Goal: Task Accomplishment & Management: Complete application form

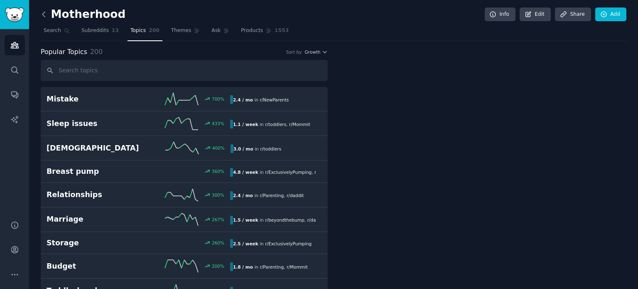
click at [43, 11] on icon at bounding box center [43, 14] width 9 height 9
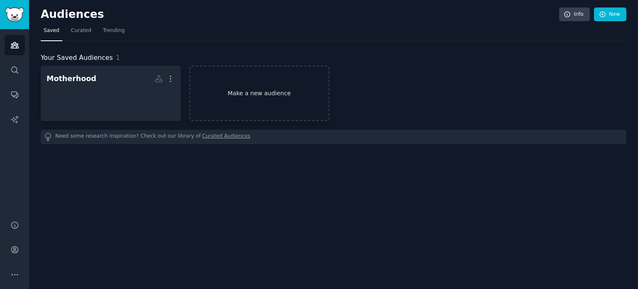
click at [260, 102] on link "Make a new audience" at bounding box center [260, 93] width 140 height 55
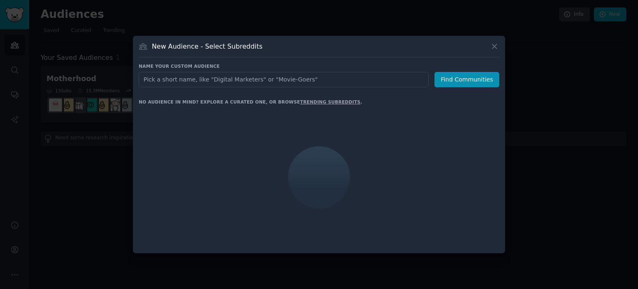
click at [293, 80] on input "text" at bounding box center [284, 79] width 290 height 15
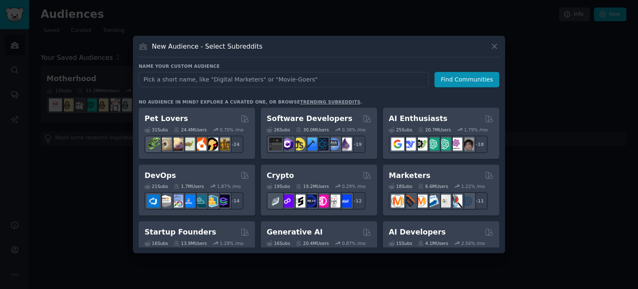
type input "C"
type input "Business & Careers"
click button "Find Communities" at bounding box center [467, 79] width 65 height 15
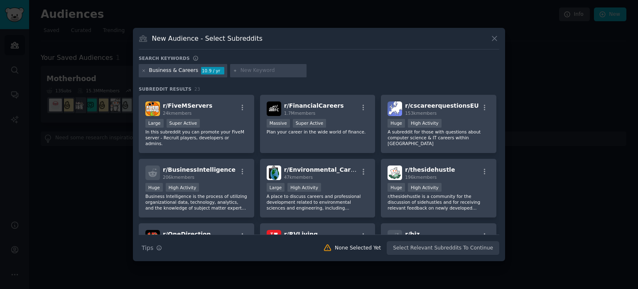
click at [244, 71] on input "text" at bounding box center [272, 70] width 63 height 7
click at [144, 70] on icon at bounding box center [144, 70] width 2 height 2
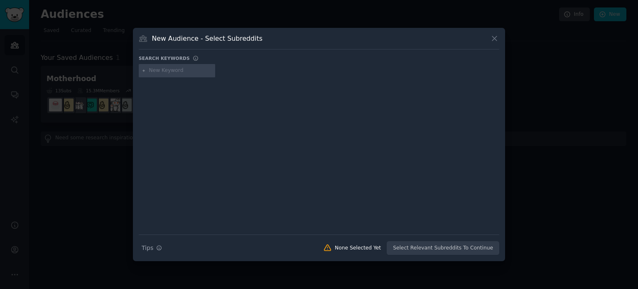
click at [158, 71] on input "text" at bounding box center [180, 70] width 63 height 7
type input "business"
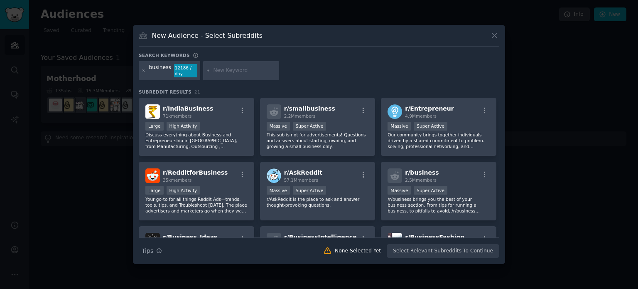
click at [227, 71] on input "text" at bounding box center [244, 70] width 63 height 7
type input "careers"
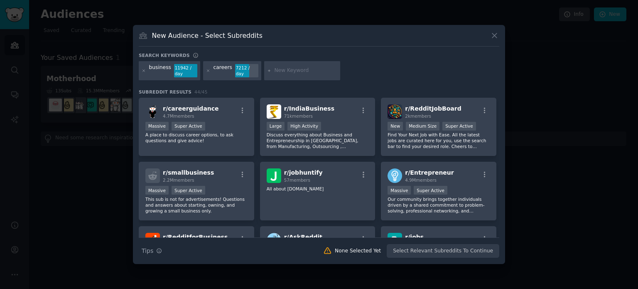
click at [296, 73] on input "text" at bounding box center [305, 70] width 63 height 7
type input "sports"
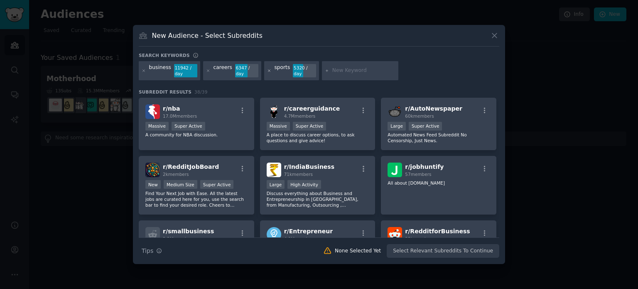
click at [267, 69] on icon at bounding box center [269, 71] width 5 height 5
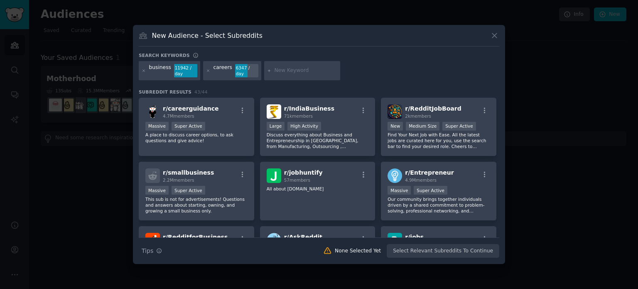
click at [278, 69] on input "text" at bounding box center [305, 70] width 63 height 7
type input "jobs"
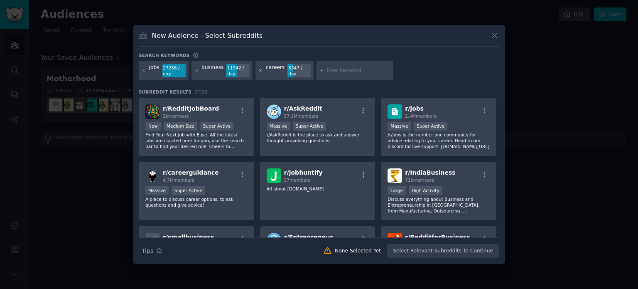
click at [258, 69] on icon at bounding box center [260, 71] width 5 height 5
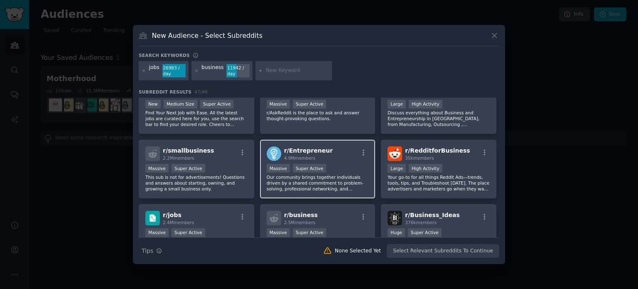
scroll to position [42, 0]
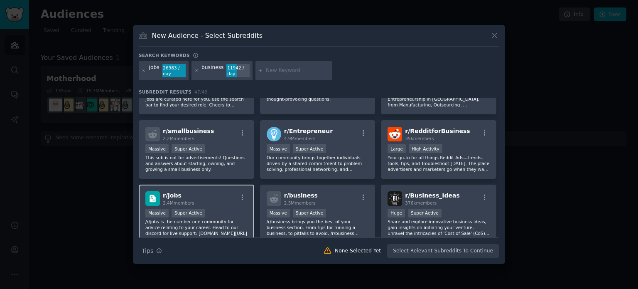
click at [227, 199] on div "r/ jobs 2.4M members" at bounding box center [196, 198] width 102 height 15
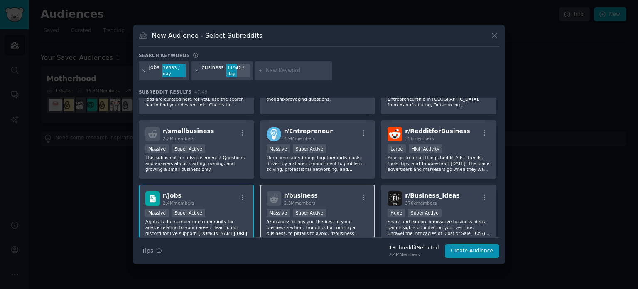
click at [304, 200] on span "2.5M members" at bounding box center [300, 202] width 32 height 5
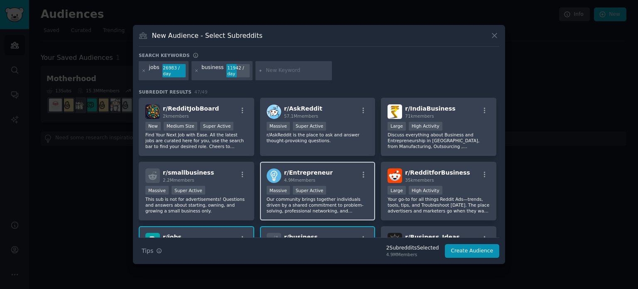
click at [323, 172] on div "r/ Entrepreneur 4.9M members" at bounding box center [318, 175] width 102 height 15
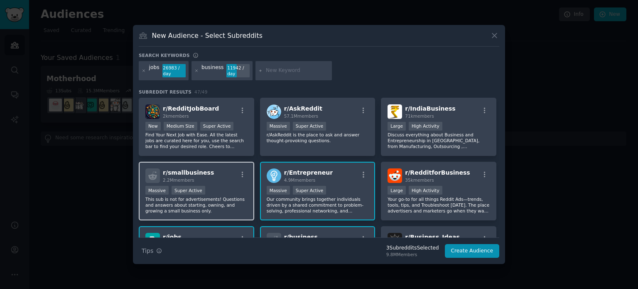
click at [211, 185] on div "r/ smallbusiness 2.2M members Massive Super Active This sub is not for advertis…" at bounding box center [197, 191] width 116 height 59
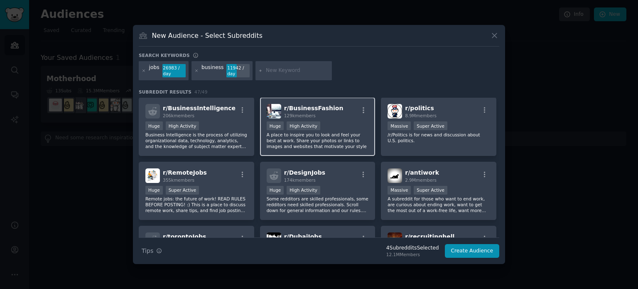
scroll to position [208, 0]
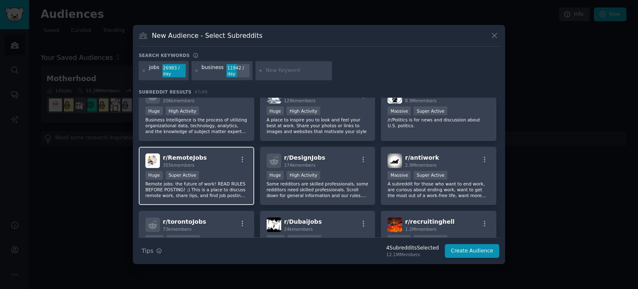
click at [225, 181] on p "Remote jobs: the future of work! READ RULES BEFORE POSTING! :) This is a place …" at bounding box center [196, 189] width 102 height 17
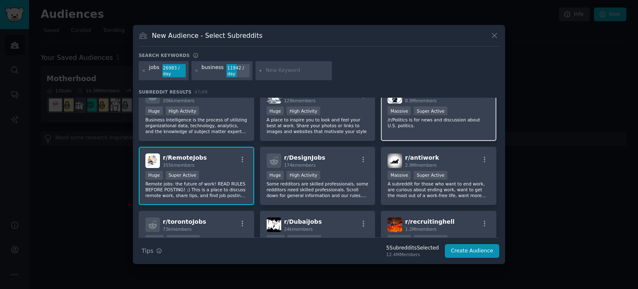
scroll to position [249, 0]
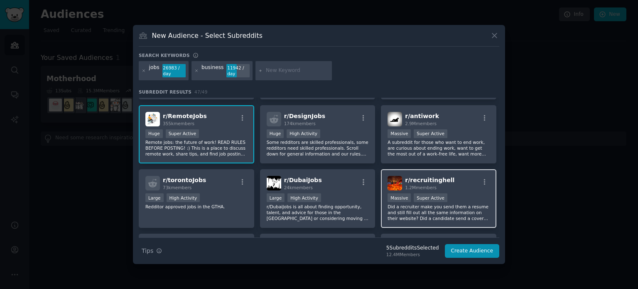
click at [433, 179] on span "r/ recruitinghell" at bounding box center [429, 180] width 49 height 7
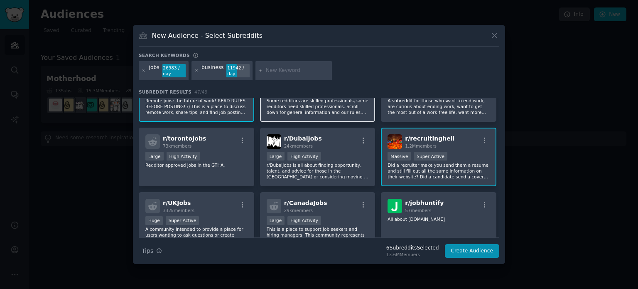
scroll to position [332, 0]
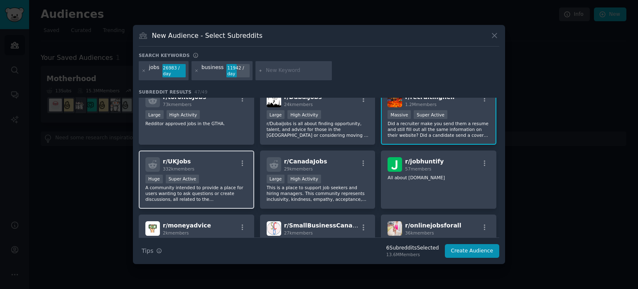
click at [234, 179] on div "Huge Super Active" at bounding box center [196, 180] width 102 height 10
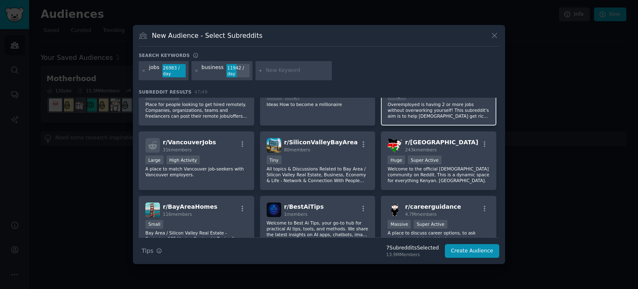
scroll to position [816, 0]
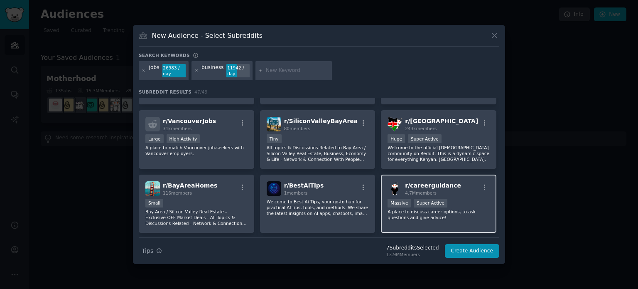
click at [463, 188] on div "r/ careerguidance 4.7M members" at bounding box center [439, 188] width 102 height 15
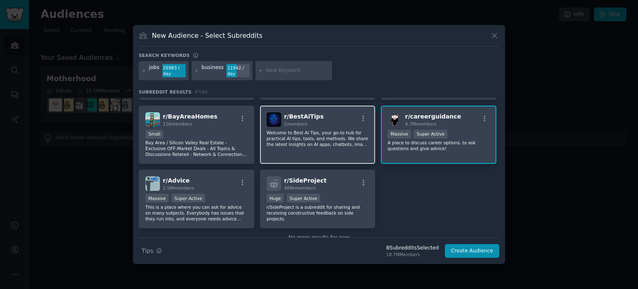
scroll to position [899, 0]
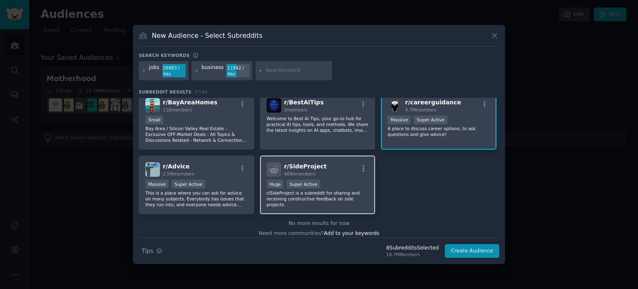
click at [345, 180] on div "100,000 - 1,000,000 members Huge Super Active" at bounding box center [318, 185] width 102 height 10
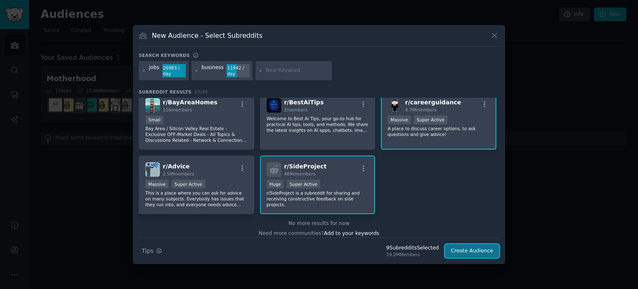
click at [475, 249] on button "Create Audience" at bounding box center [472, 251] width 55 height 14
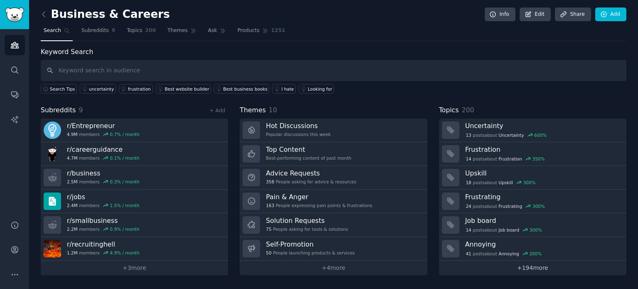
click at [537, 267] on link "+ 194 more" at bounding box center [532, 268] width 187 height 15
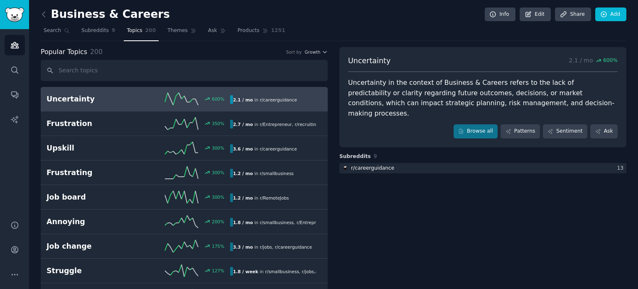
click at [144, 99] on div "600 %" at bounding box center [184, 99] width 92 height 12
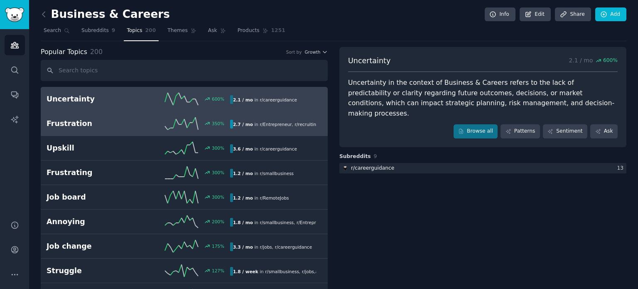
click at [125, 116] on link "Frustration 350 % 2.7 / mo in r/ Entrepreneur , r/ recruitinghell" at bounding box center [184, 123] width 287 height 25
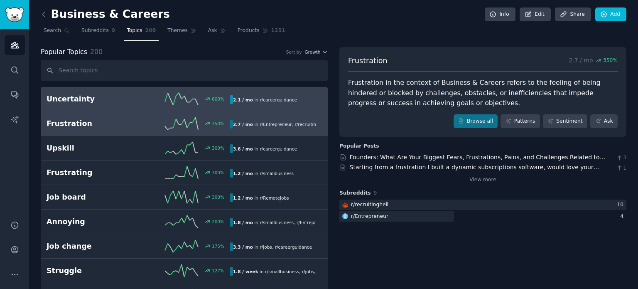
click at [156, 96] on div "600 %" at bounding box center [184, 99] width 92 height 12
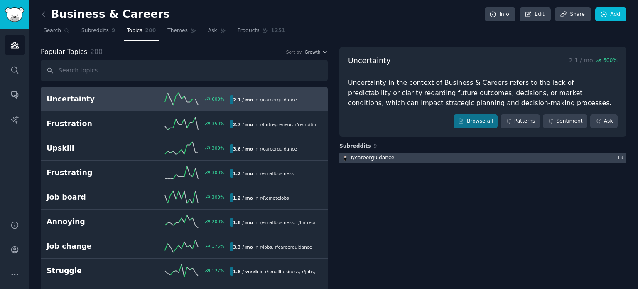
click at [391, 154] on div at bounding box center [483, 158] width 287 height 10
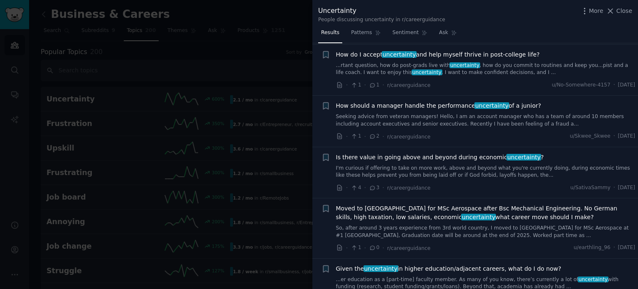
scroll to position [914, 0]
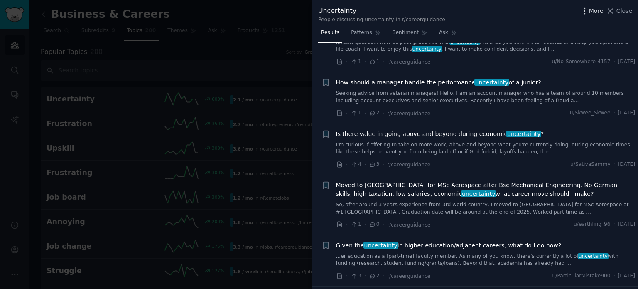
click at [587, 12] on icon "button" at bounding box center [585, 11] width 9 height 9
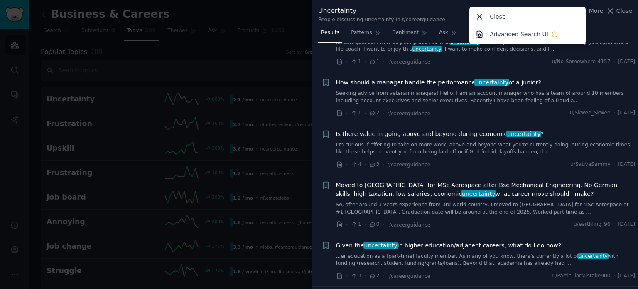
click at [610, 23] on div "Uncertainty People discussing uncertainty in r/careerguidance More Close Advanc…" at bounding box center [476, 13] width 326 height 26
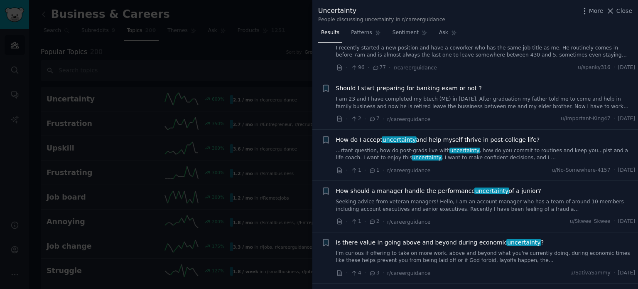
scroll to position [805, 0]
click at [355, 33] on span "Patterns" at bounding box center [361, 32] width 21 height 7
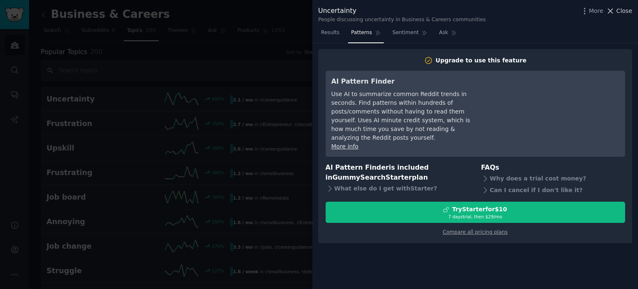
click at [628, 10] on span "Close" at bounding box center [625, 11] width 16 height 9
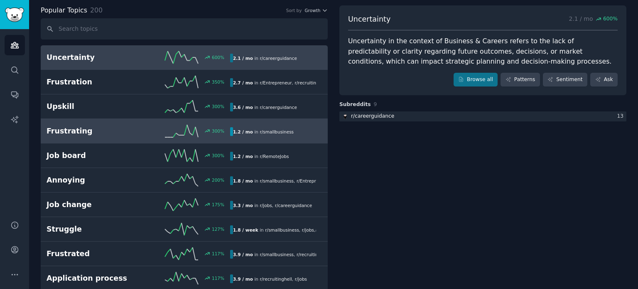
scroll to position [83, 0]
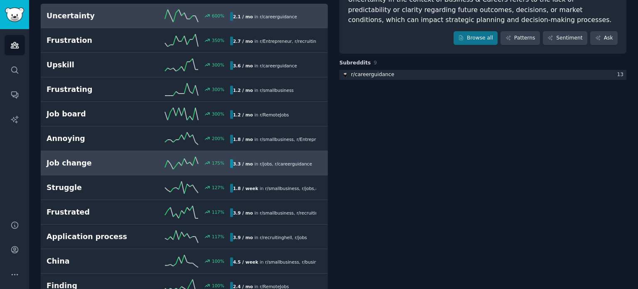
click at [107, 158] on h2 "Job change" at bounding box center [93, 163] width 92 height 10
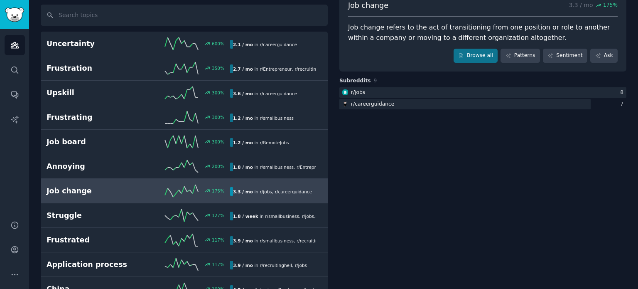
scroll to position [42, 0]
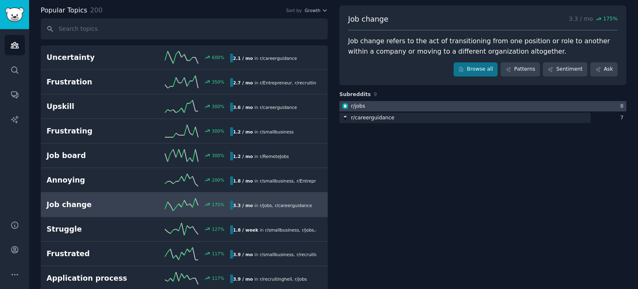
click at [382, 101] on div at bounding box center [483, 106] width 287 height 10
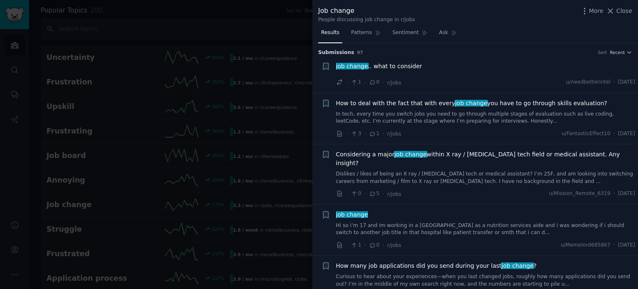
click at [221, 22] on div at bounding box center [319, 144] width 638 height 289
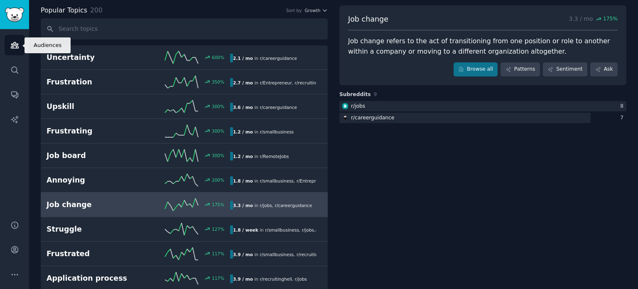
click at [7, 48] on link "Audiences" at bounding box center [15, 45] width 20 height 20
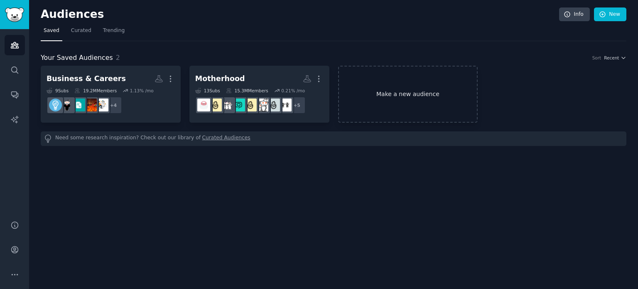
click at [399, 96] on link "Make a new audience" at bounding box center [408, 94] width 140 height 57
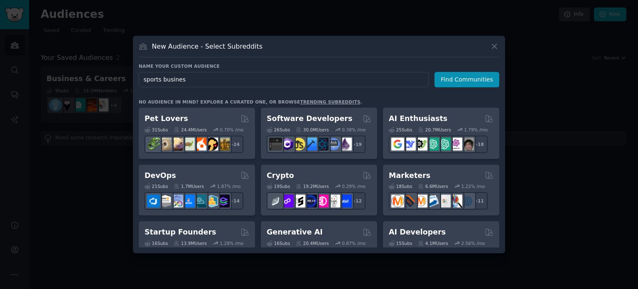
type input "sports business"
click button "Find Communities" at bounding box center [467, 79] width 65 height 15
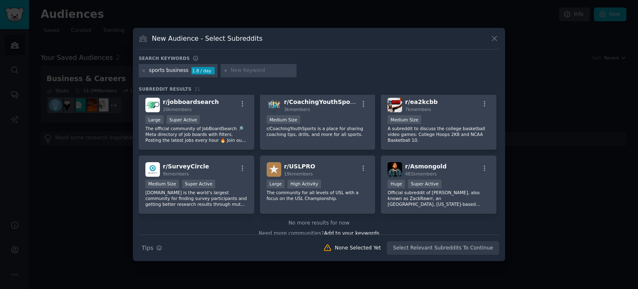
scroll to position [330, 0]
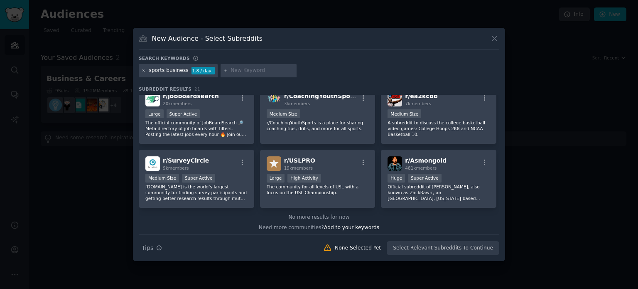
click at [145, 69] on icon at bounding box center [144, 70] width 2 height 2
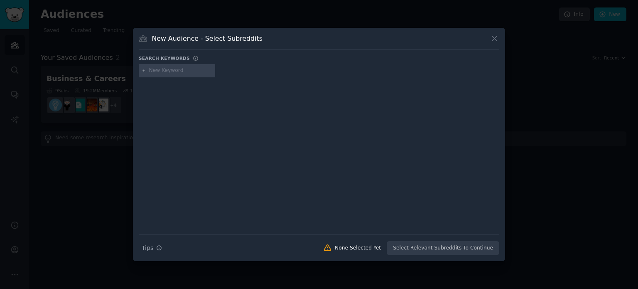
click at [162, 69] on input "text" at bounding box center [180, 70] width 63 height 7
type input "f"
type input "c"
type input "romnia"
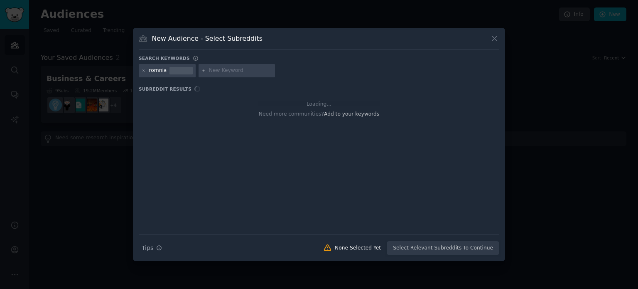
click at [162, 68] on div "romnia" at bounding box center [158, 70] width 18 height 7
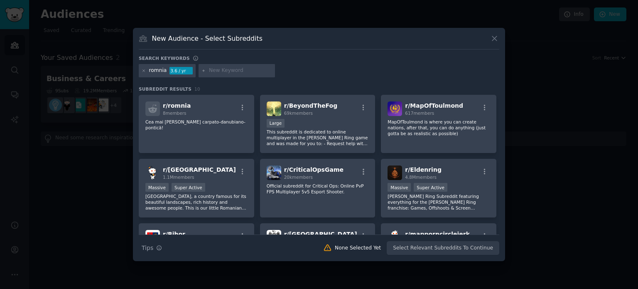
click at [143, 68] on div at bounding box center [144, 70] width 5 height 7
click at [144, 69] on icon at bounding box center [144, 71] width 5 height 5
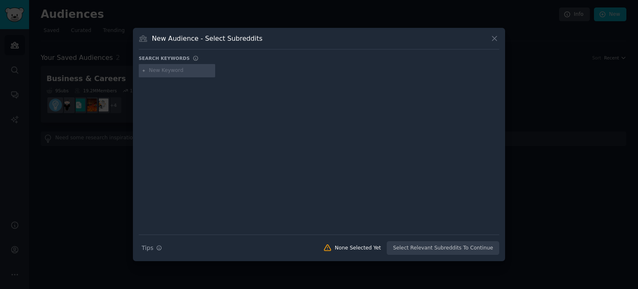
click at [153, 69] on input "text" at bounding box center [180, 70] width 63 height 7
type input "[GEOGRAPHIC_DATA]"
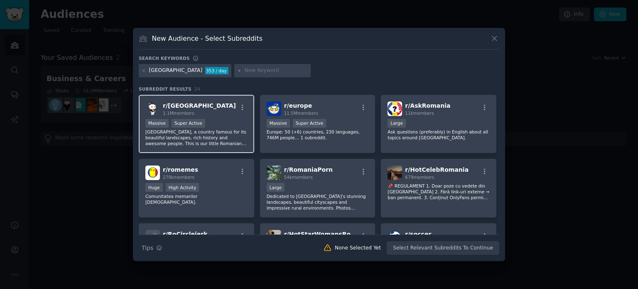
click at [224, 137] on p "[GEOGRAPHIC_DATA], a country famous for its beautiful landscapes, rich history …" at bounding box center [196, 137] width 102 height 17
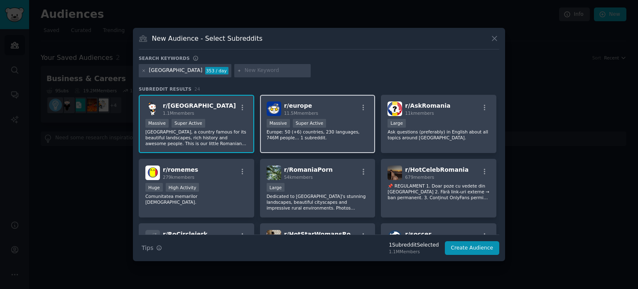
click at [320, 134] on p "Europe: 50 (+6) countries, 230 languages, 746M people… 1 subreddit." at bounding box center [318, 135] width 102 height 12
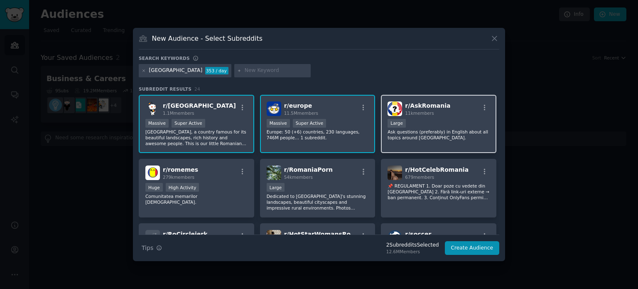
click at [419, 129] on p "Ask questions (preferably) in English about all topics around [GEOGRAPHIC_DATA]." at bounding box center [439, 135] width 102 height 12
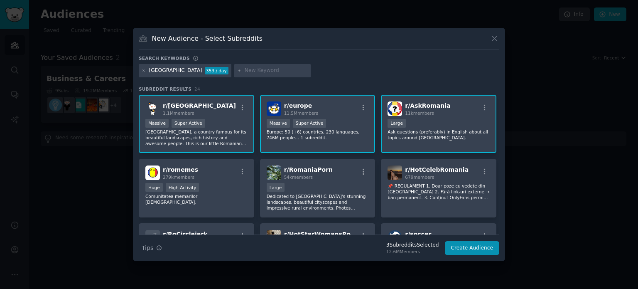
click at [414, 139] on p "Ask questions (preferably) in English about all topics around [GEOGRAPHIC_DATA]." at bounding box center [439, 135] width 102 height 12
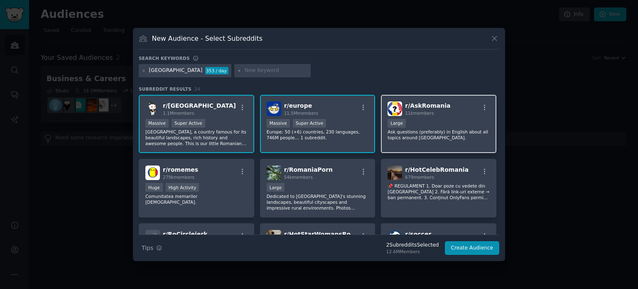
click at [429, 130] on p "Ask questions (preferably) in English about all topics around [GEOGRAPHIC_DATA]." at bounding box center [439, 135] width 102 height 12
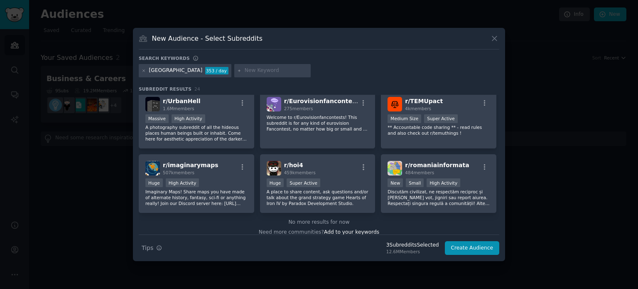
scroll to position [389, 0]
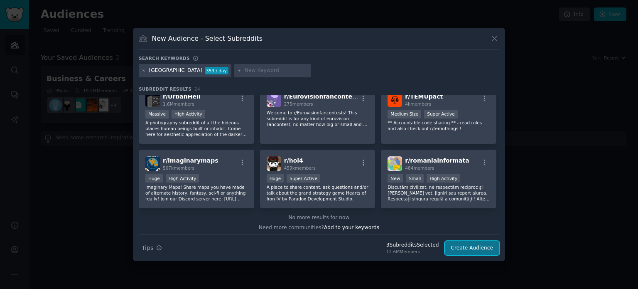
click at [466, 244] on button "Create Audience" at bounding box center [472, 248] width 55 height 14
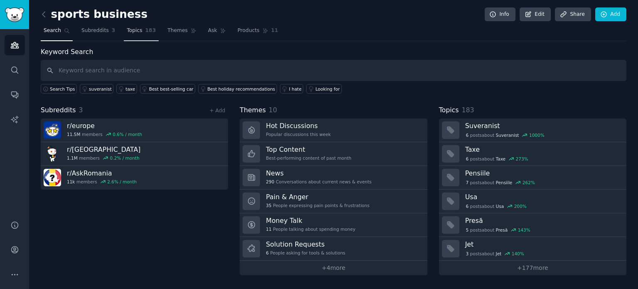
click at [133, 33] on span "Topics" at bounding box center [134, 30] width 15 height 7
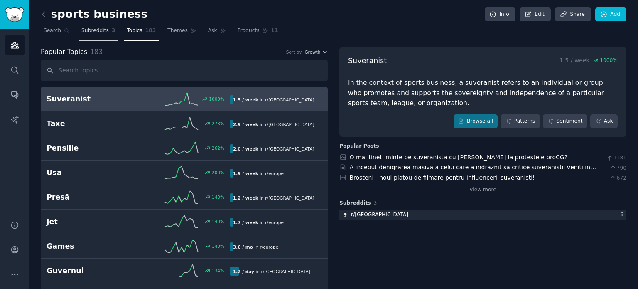
click at [111, 33] on link "Subreddits 3" at bounding box center [98, 32] width 39 height 17
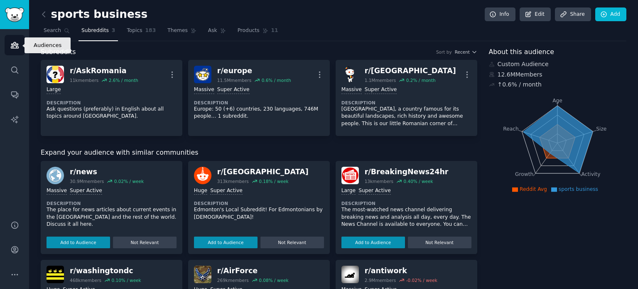
click at [22, 42] on link "Audiences" at bounding box center [15, 45] width 20 height 20
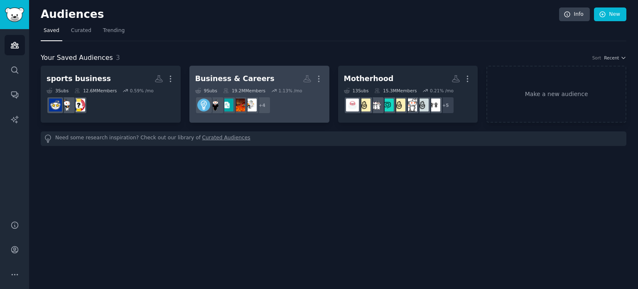
click at [273, 78] on h2 "Business & Careers Custom Audience More" at bounding box center [259, 78] width 128 height 15
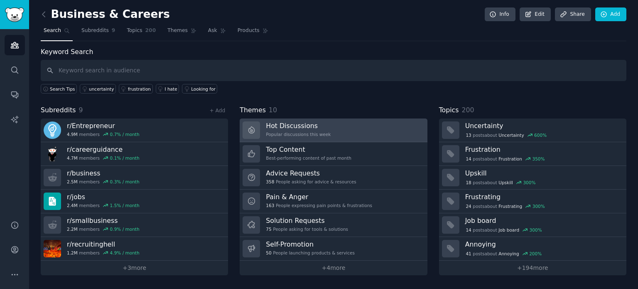
click at [376, 122] on link "Hot Discussions Popular discussions this week" at bounding box center [333, 130] width 187 height 24
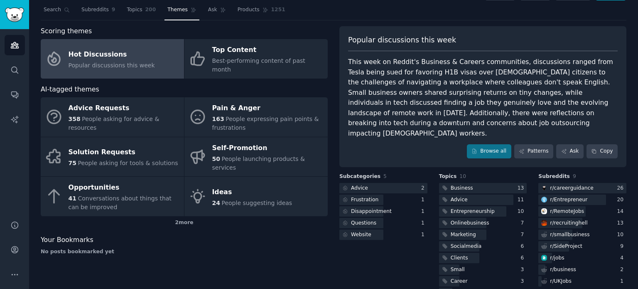
scroll to position [32, 0]
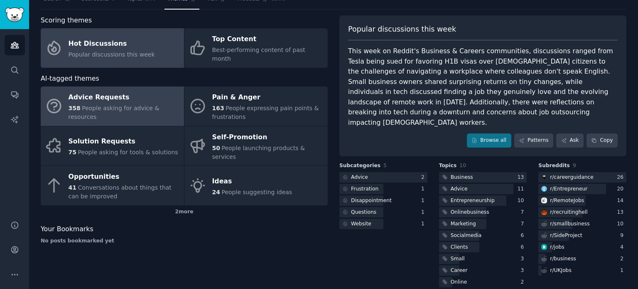
click at [158, 91] on div "Advice Requests" at bounding box center [124, 97] width 111 height 13
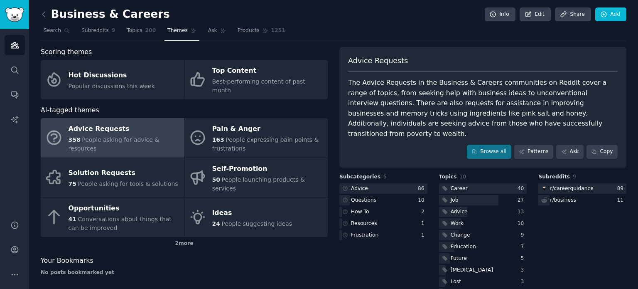
scroll to position [12, 0]
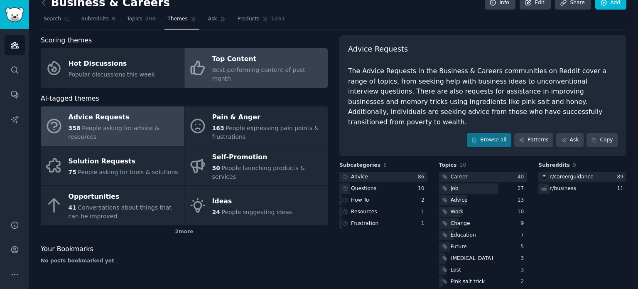
click at [264, 70] on span "Best-performing content of past month" at bounding box center [258, 73] width 93 height 15
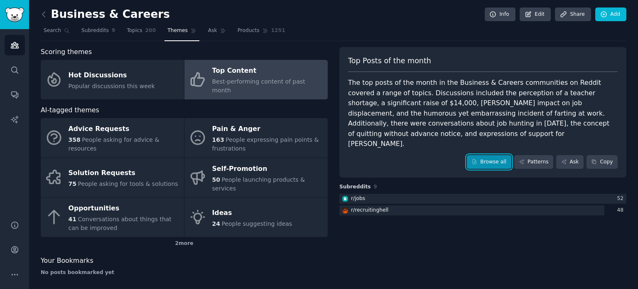
click at [500, 155] on link "Browse all" at bounding box center [489, 162] width 44 height 14
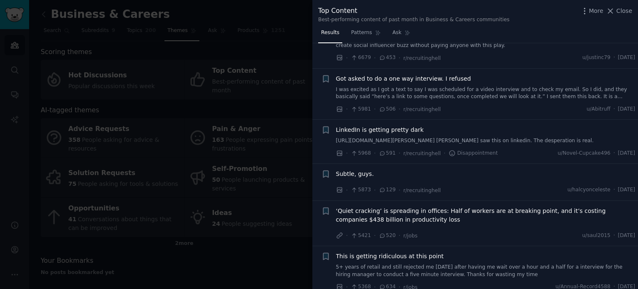
scroll to position [873, 0]
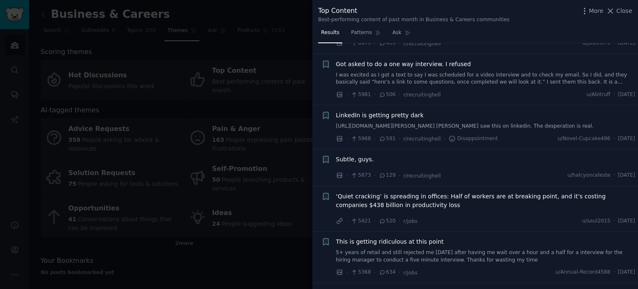
click at [529, 209] on span "‘Quiet cracking’ is spreading in offices: Half of workers are at breaking point…" at bounding box center [486, 200] width 300 height 17
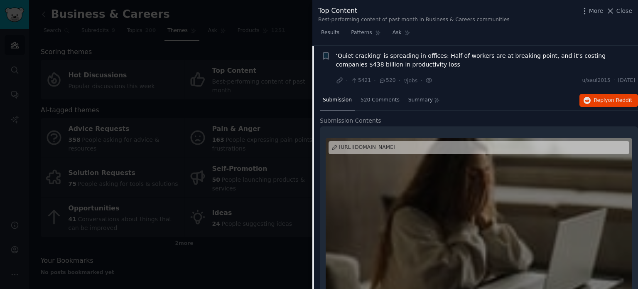
scroll to position [1021, 0]
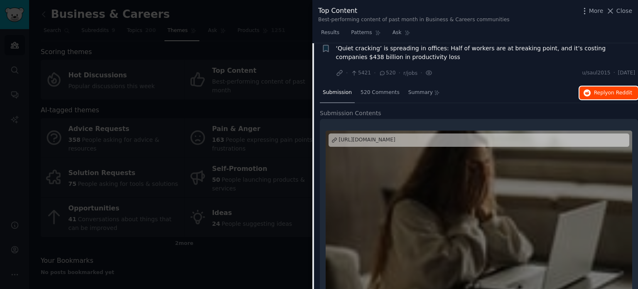
click at [583, 100] on button "Reply on Reddit" at bounding box center [609, 92] width 59 height 13
